Goal: Task Accomplishment & Management: Use online tool/utility

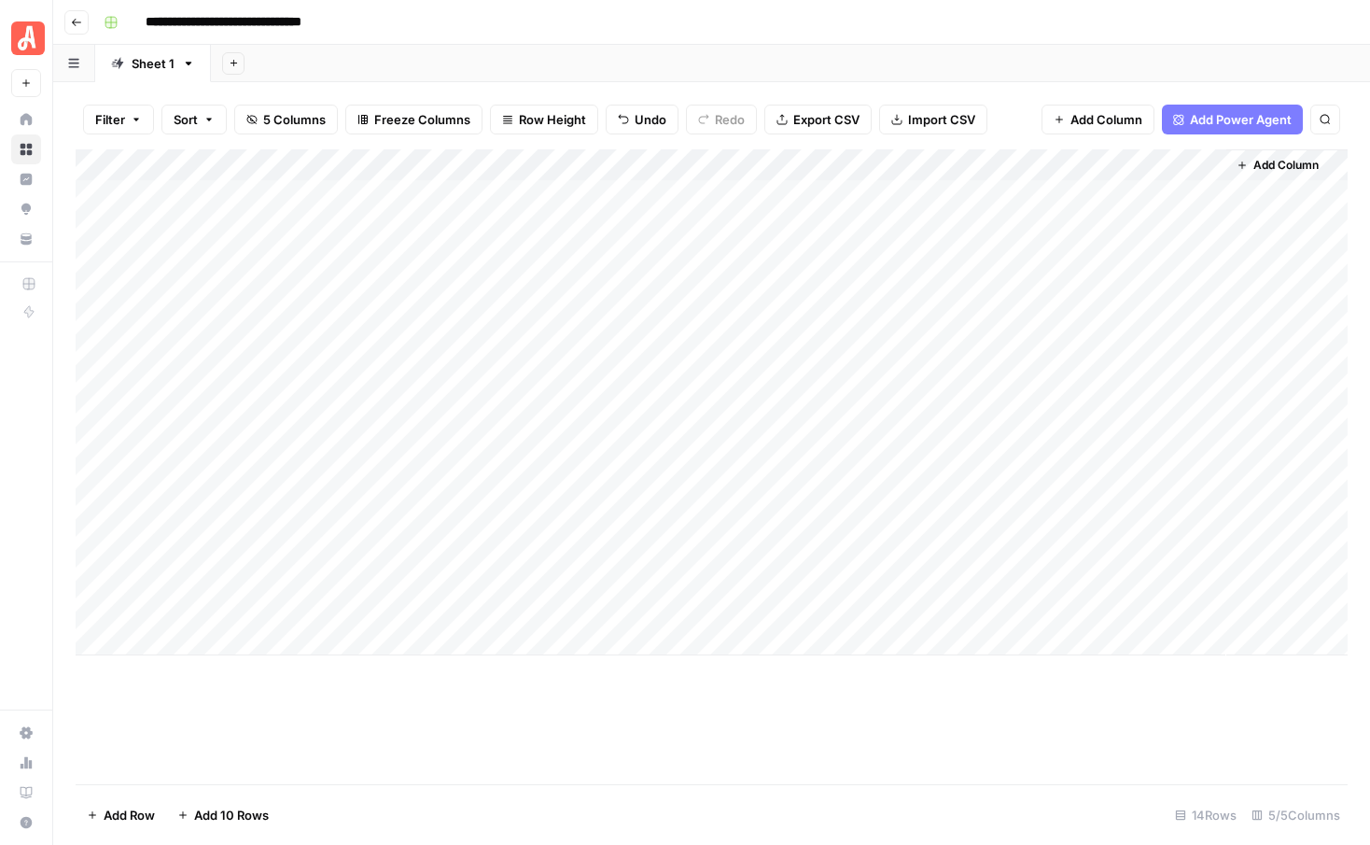
click at [239, 61] on button "Add Sheet" at bounding box center [233, 63] width 22 height 22
click at [466, 58] on div "Add Sheet" at bounding box center [790, 63] width 1159 height 37
click at [230, 63] on icon "button" at bounding box center [233, 63] width 7 height 7
click at [278, 157] on span "From Workflow" at bounding box center [326, 154] width 137 height 19
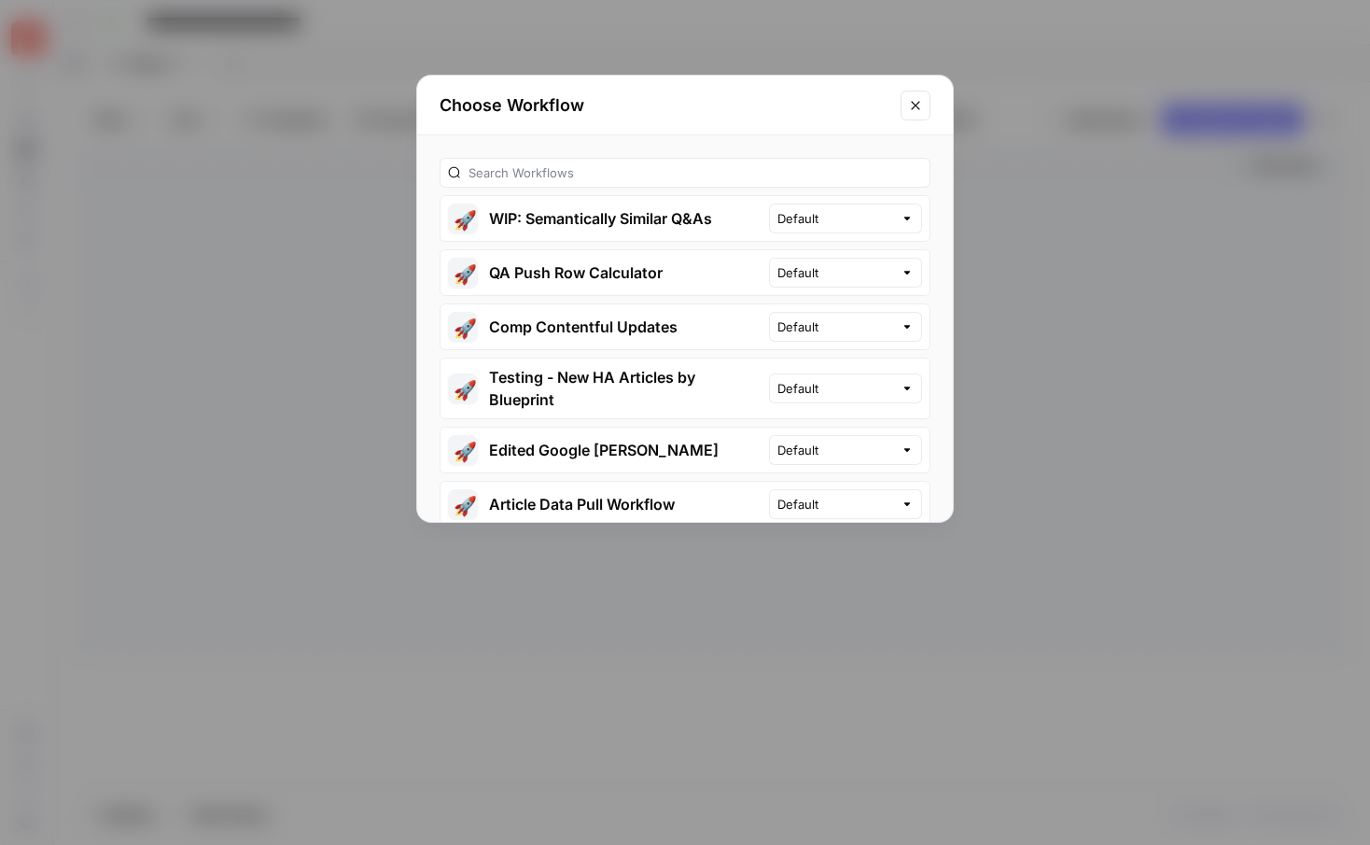
click at [916, 98] on icon "Close modal" at bounding box center [915, 105] width 15 height 15
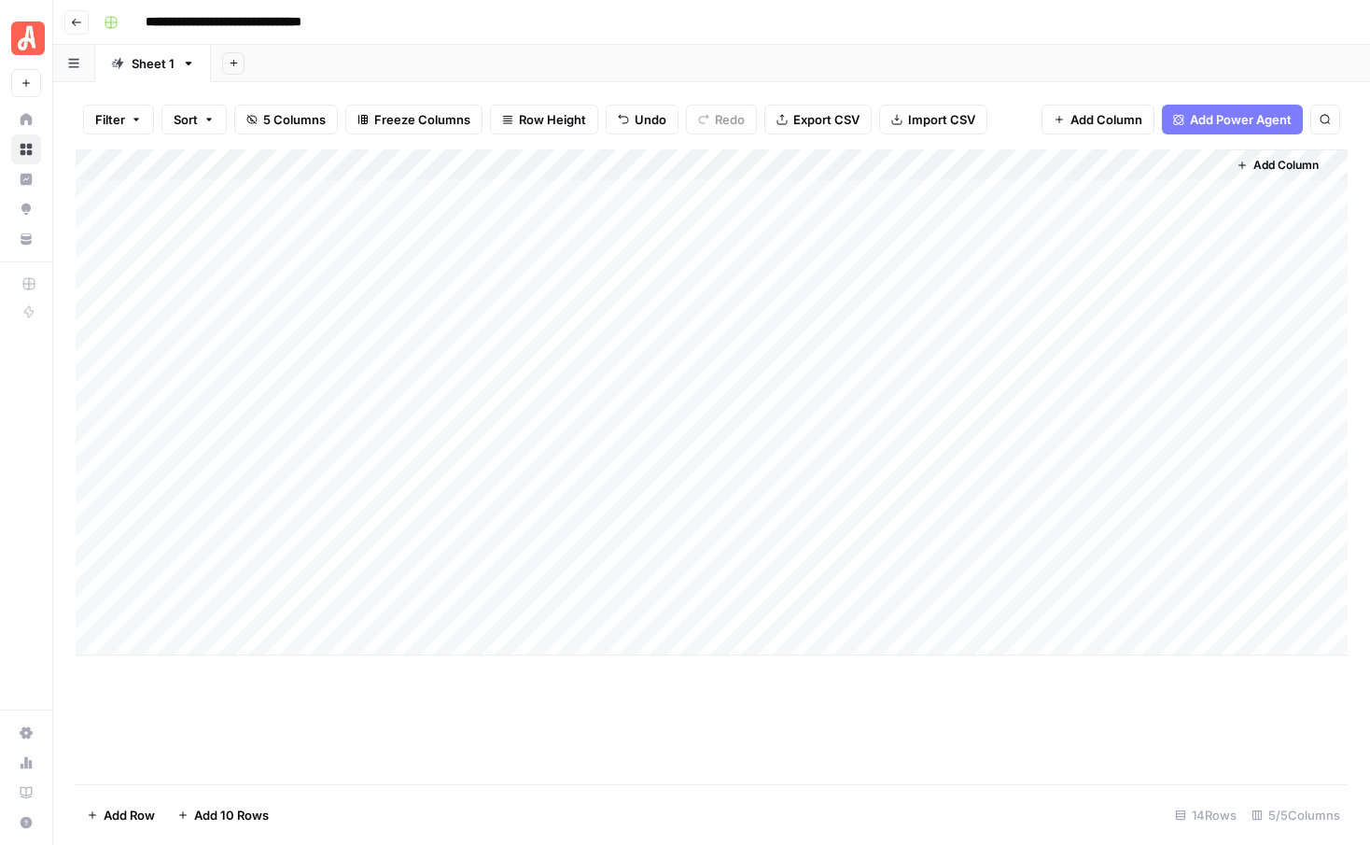
click at [229, 61] on icon "button" at bounding box center [234, 63] width 10 height 10
click at [280, 150] on span "From Workflow" at bounding box center [326, 154] width 137 height 19
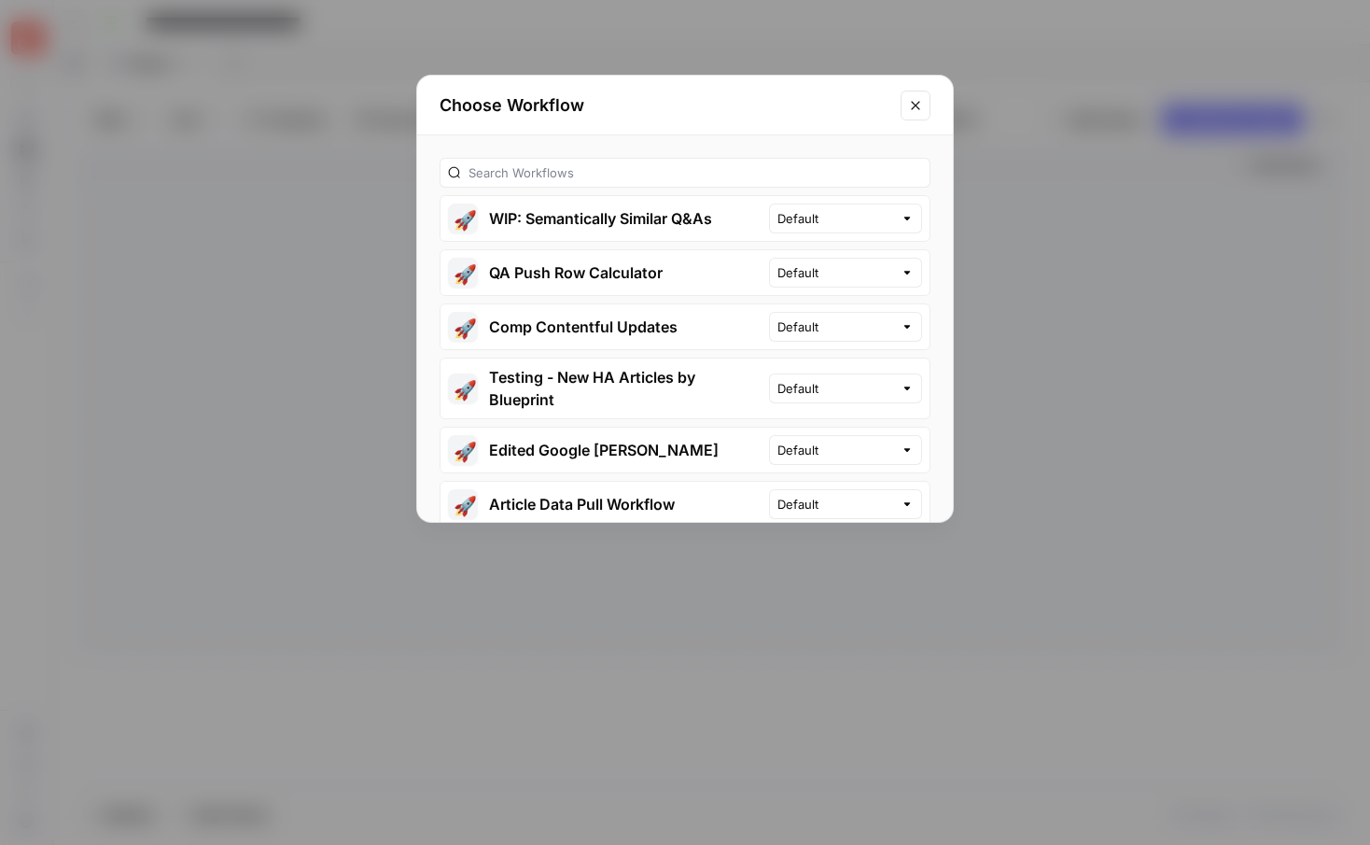
click at [921, 112] on button "Close modal" at bounding box center [916, 106] width 30 height 30
